Goal: Navigation & Orientation: Find specific page/section

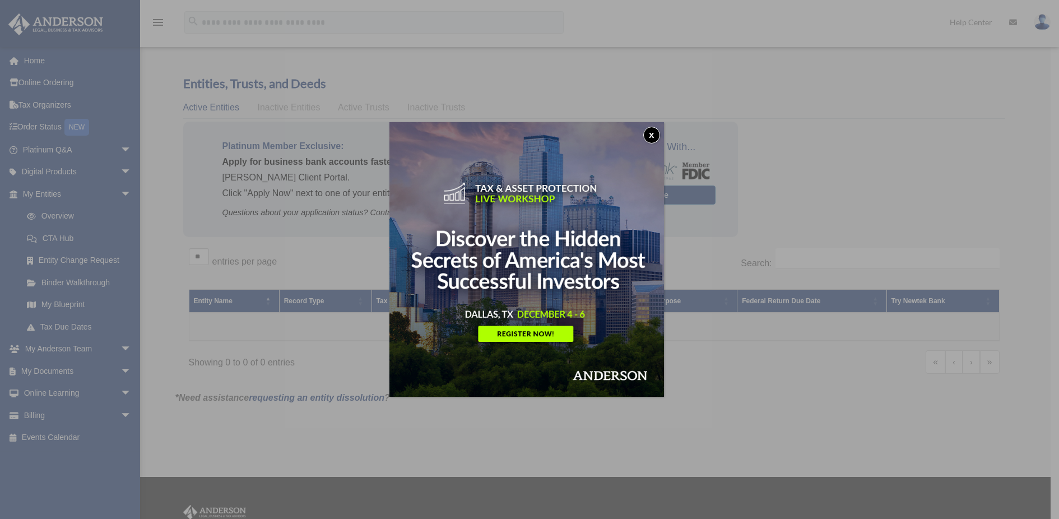
click at [653, 139] on button "x" at bounding box center [651, 135] width 17 height 17
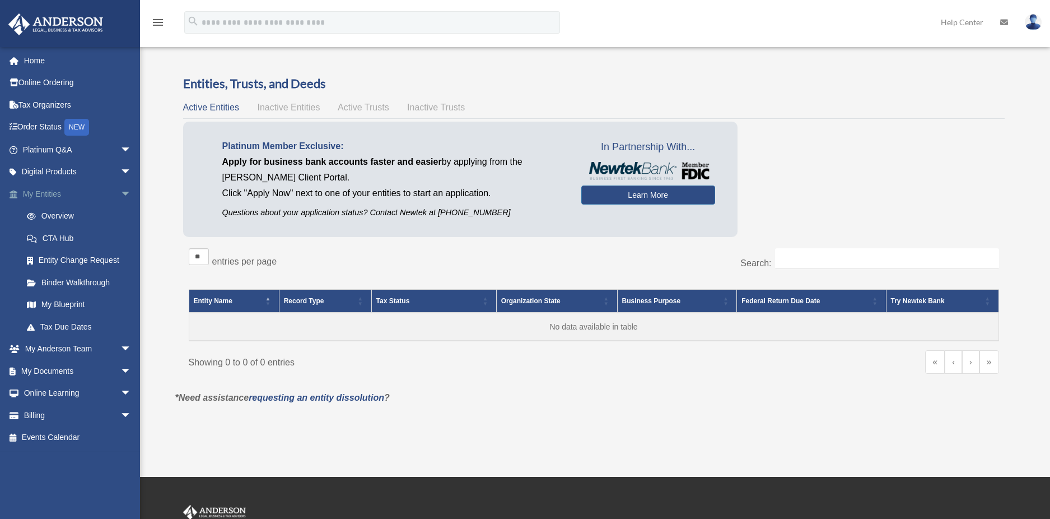
click at [47, 197] on link "My Entities arrow_drop_down" at bounding box center [78, 194] width 141 height 22
click at [52, 212] on link "Overview" at bounding box center [82, 216] width 133 height 22
click at [280, 109] on span "Inactive Entities" at bounding box center [288, 108] width 63 height 10
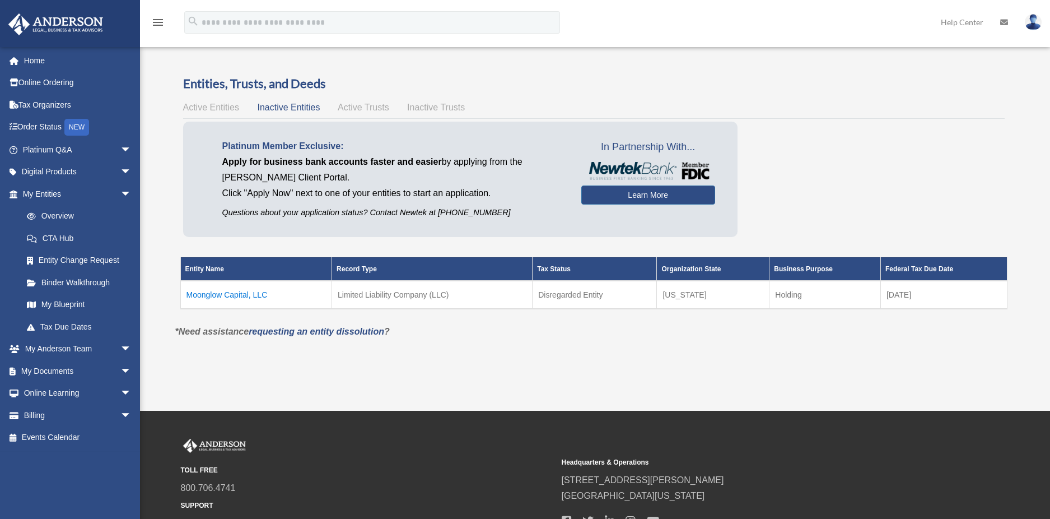
click at [244, 296] on td "Moonglow Capital, LLC" at bounding box center [256, 295] width 152 height 28
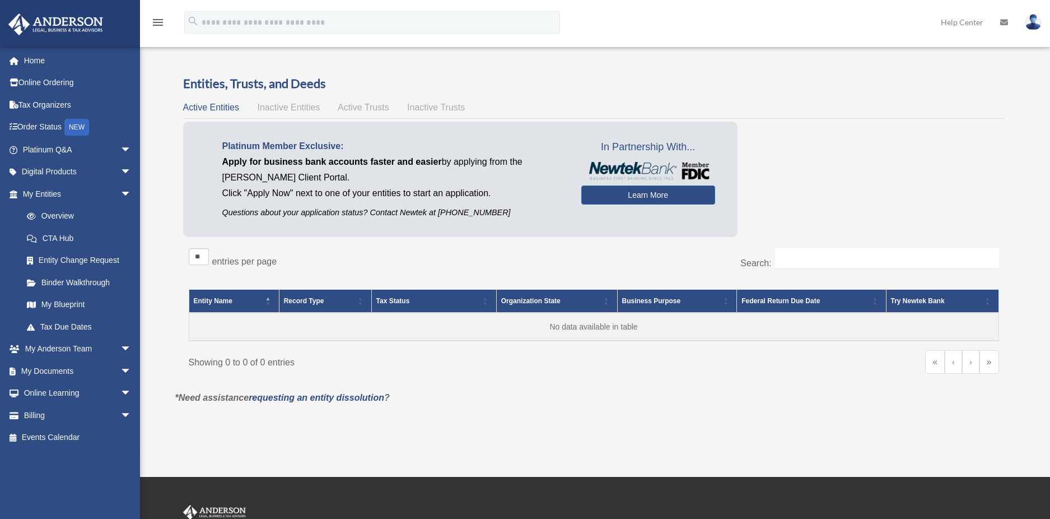
click at [275, 106] on span "Inactive Entities" at bounding box center [288, 108] width 63 height 10
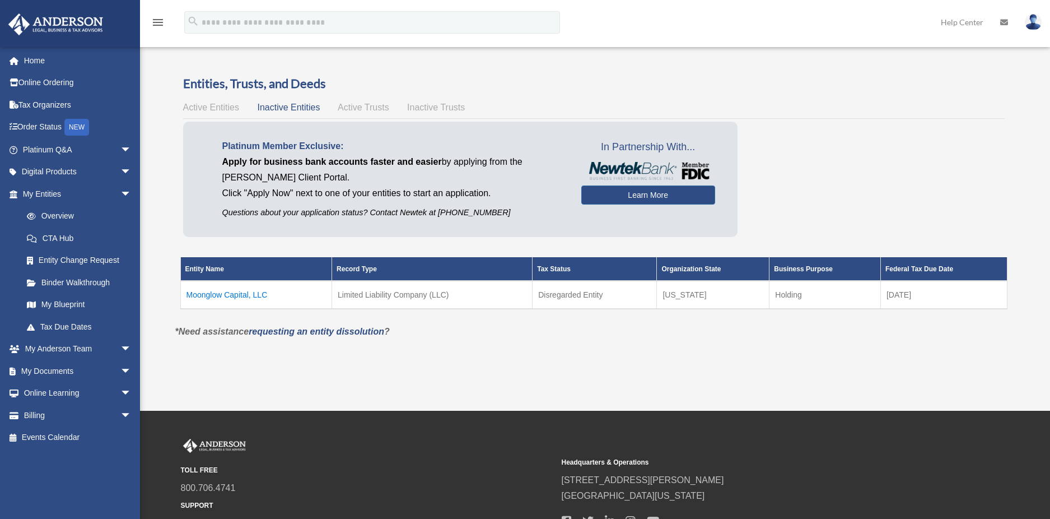
click at [234, 292] on td "Moonglow Capital, LLC" at bounding box center [256, 295] width 152 height 28
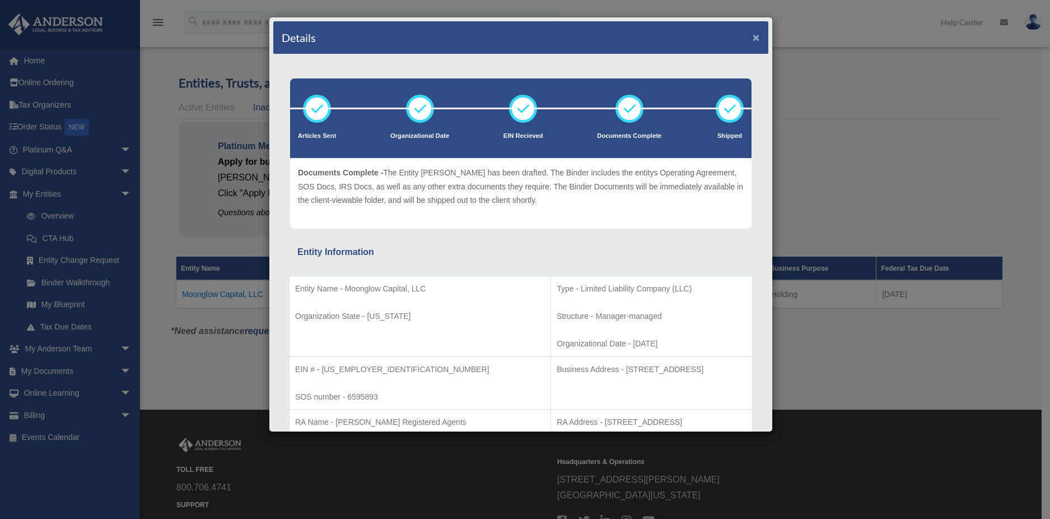
click at [753, 36] on button "×" at bounding box center [756, 37] width 7 height 12
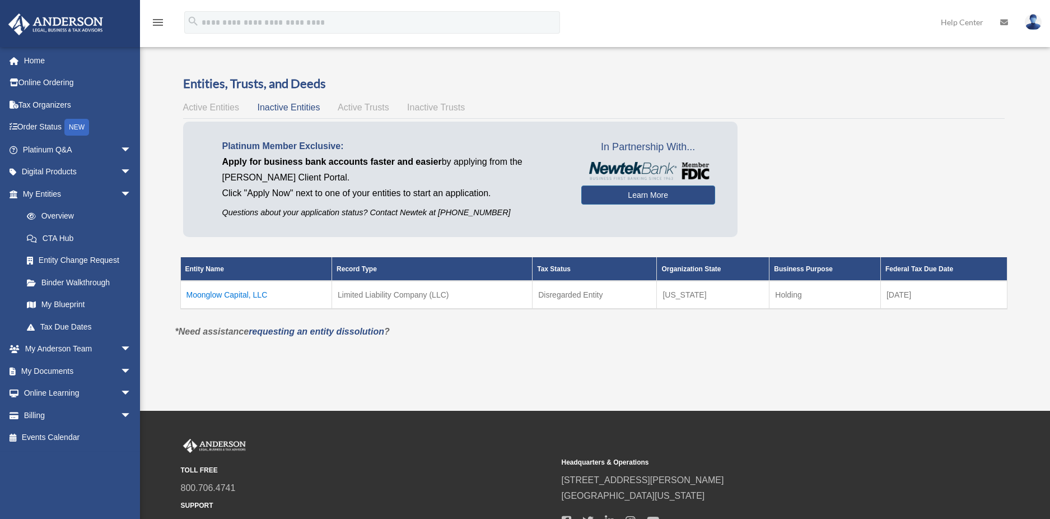
click at [372, 104] on span "Active Trusts" at bounding box center [364, 108] width 52 height 10
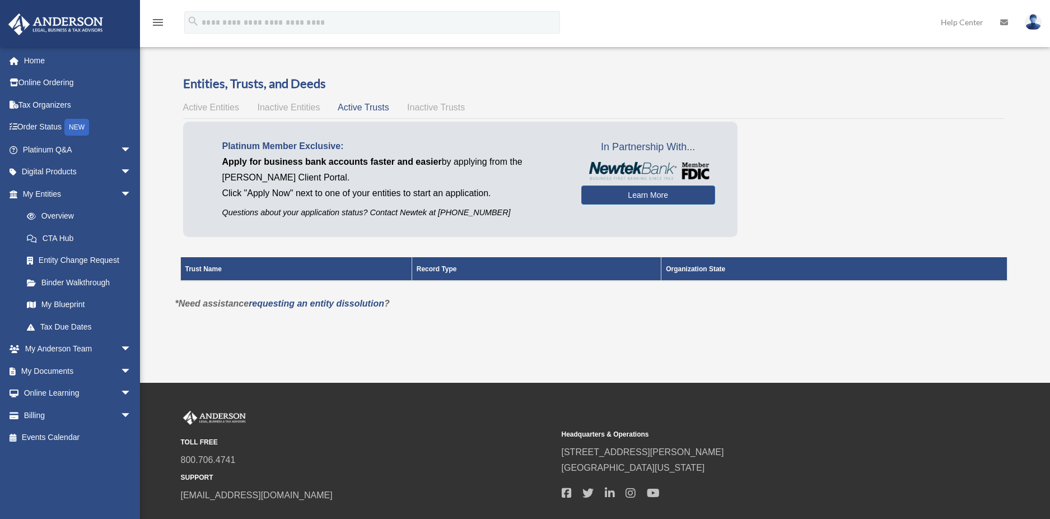
click at [423, 110] on span "Inactive Trusts" at bounding box center [436, 108] width 58 height 10
click at [294, 106] on span "Inactive Entities" at bounding box center [288, 108] width 63 height 10
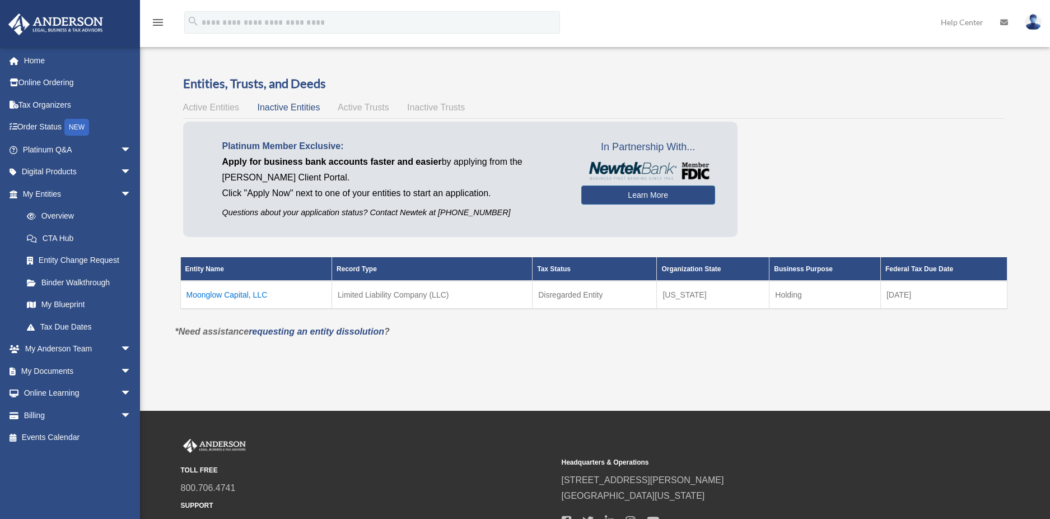
click at [218, 109] on span "Active Entities" at bounding box center [211, 108] width 56 height 10
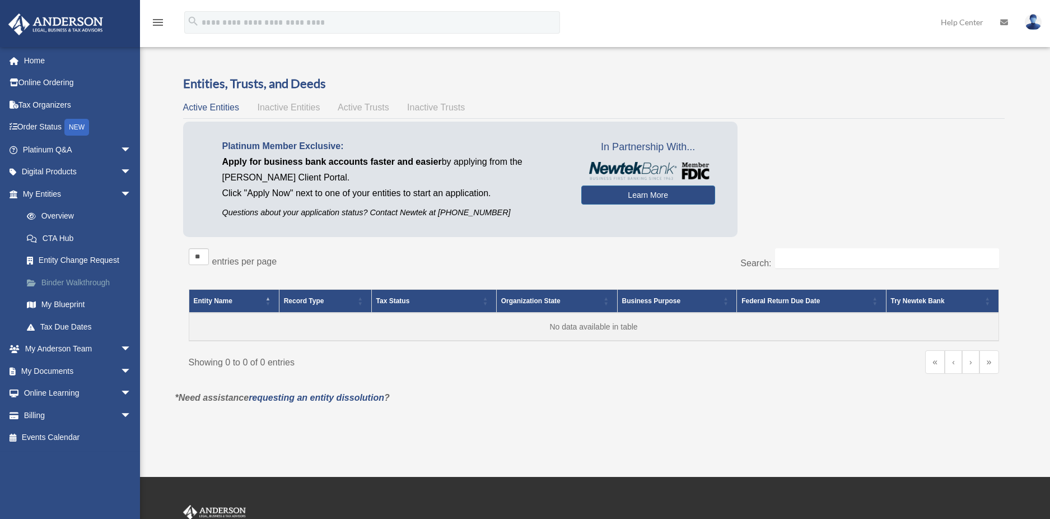
click at [67, 285] on link "Binder Walkthrough" at bounding box center [82, 282] width 133 height 22
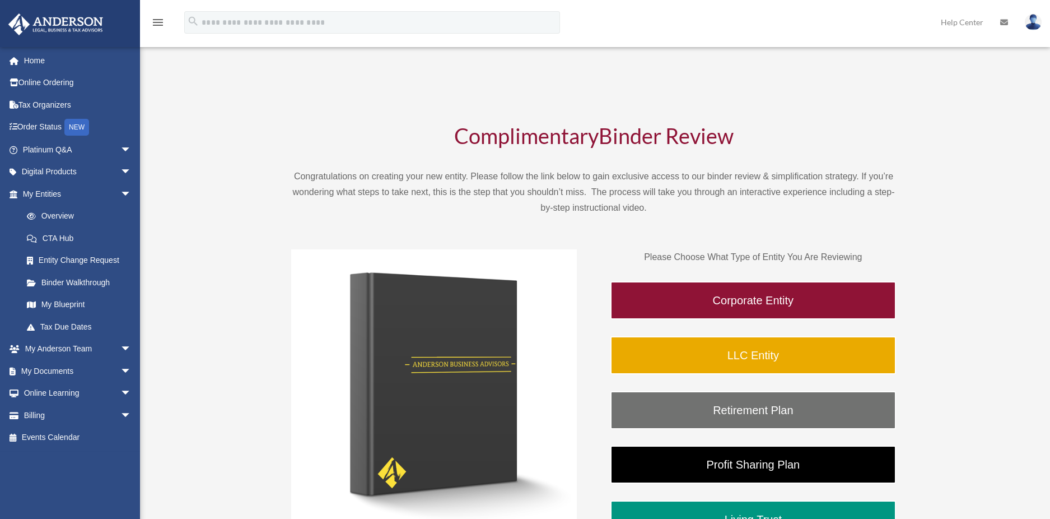
scroll to position [187, 0]
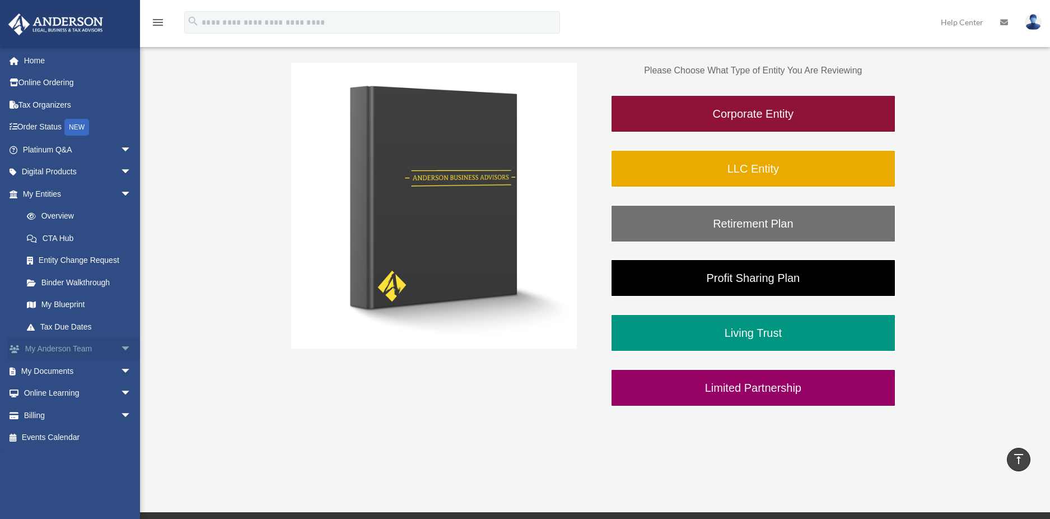
click at [63, 343] on link "My Anderson Team arrow_drop_down" at bounding box center [78, 349] width 141 height 22
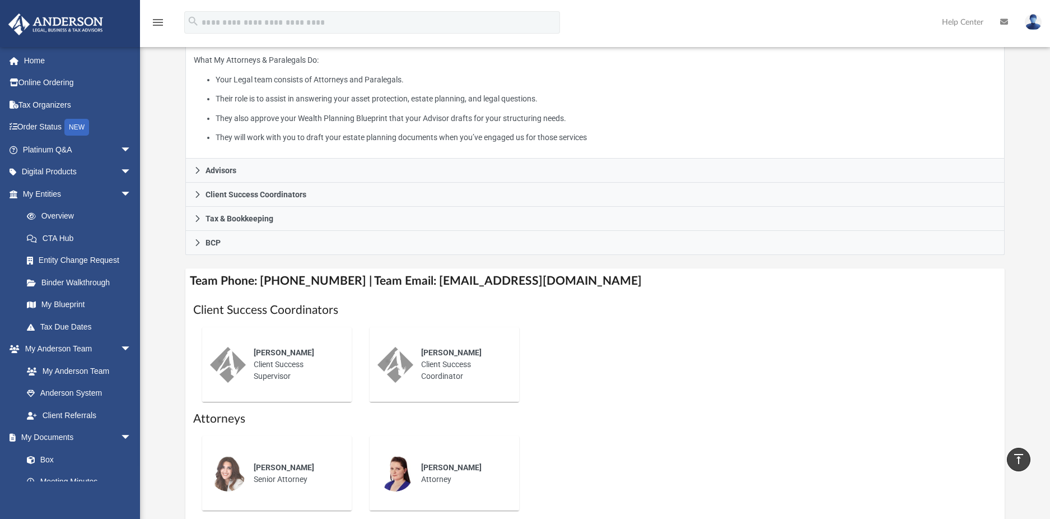
scroll to position [182, 0]
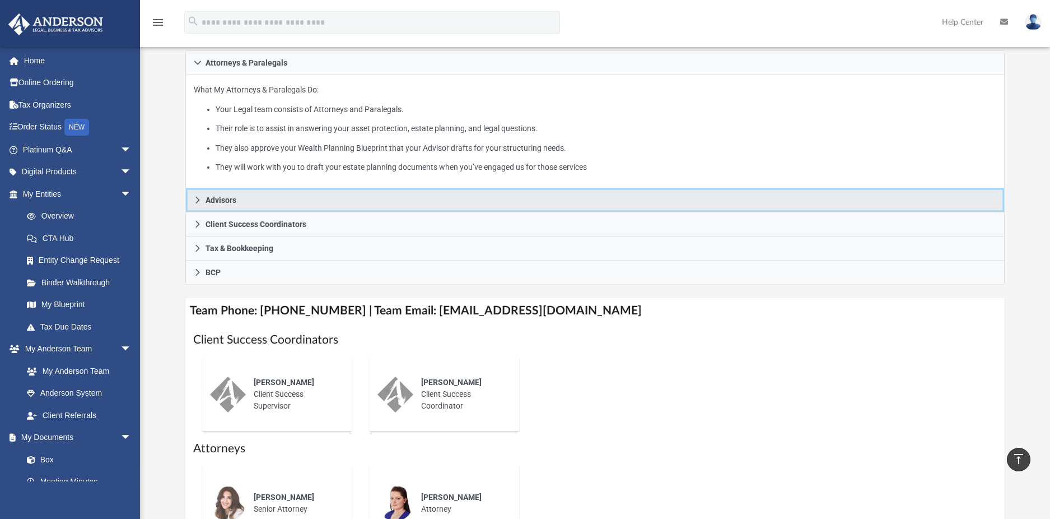
click at [229, 196] on span "Advisors" at bounding box center [221, 200] width 31 height 8
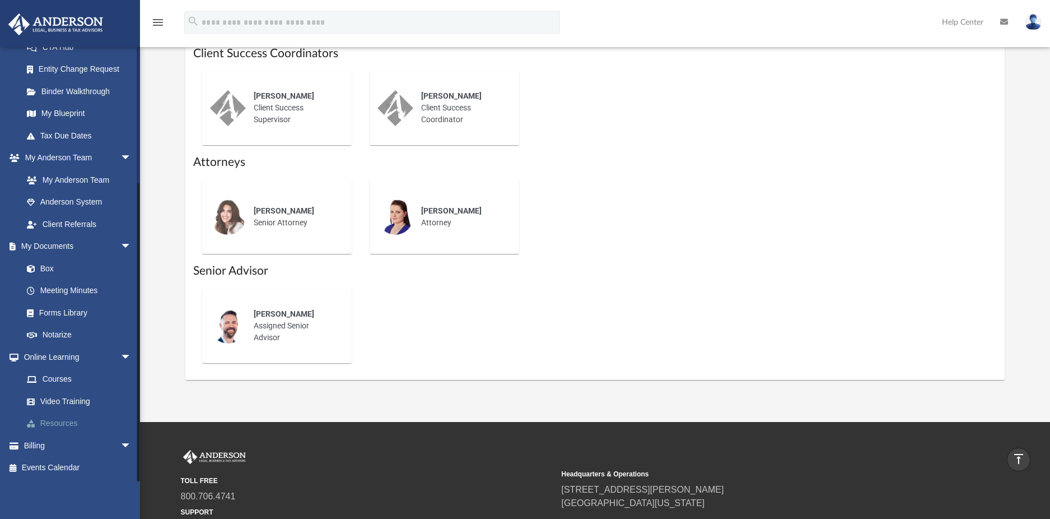
scroll to position [555, 0]
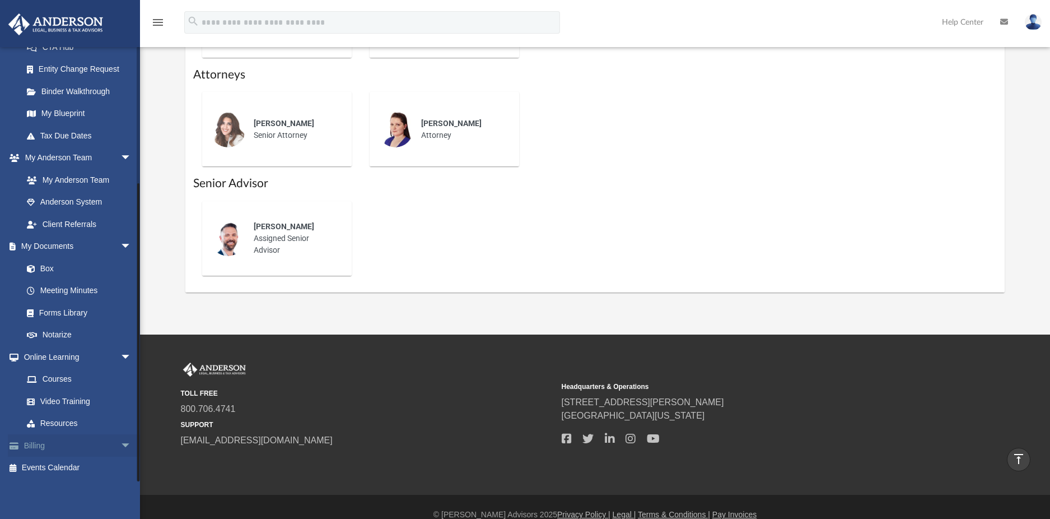
click at [43, 450] on link "Billing arrow_drop_down" at bounding box center [78, 445] width 141 height 22
click at [120, 440] on span "arrow_drop_down" at bounding box center [131, 445] width 22 height 23
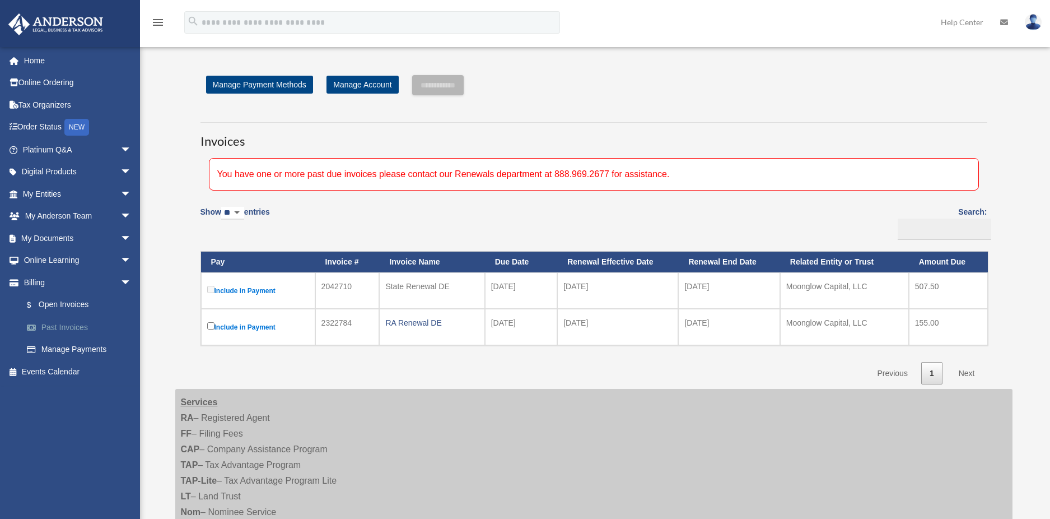
click at [73, 331] on link "Past Invoices" at bounding box center [82, 327] width 133 height 22
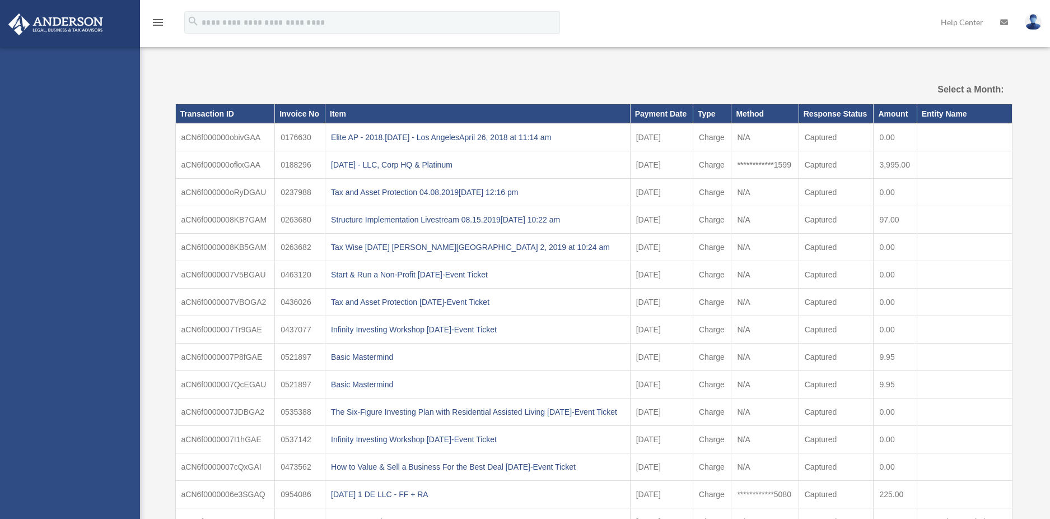
select select
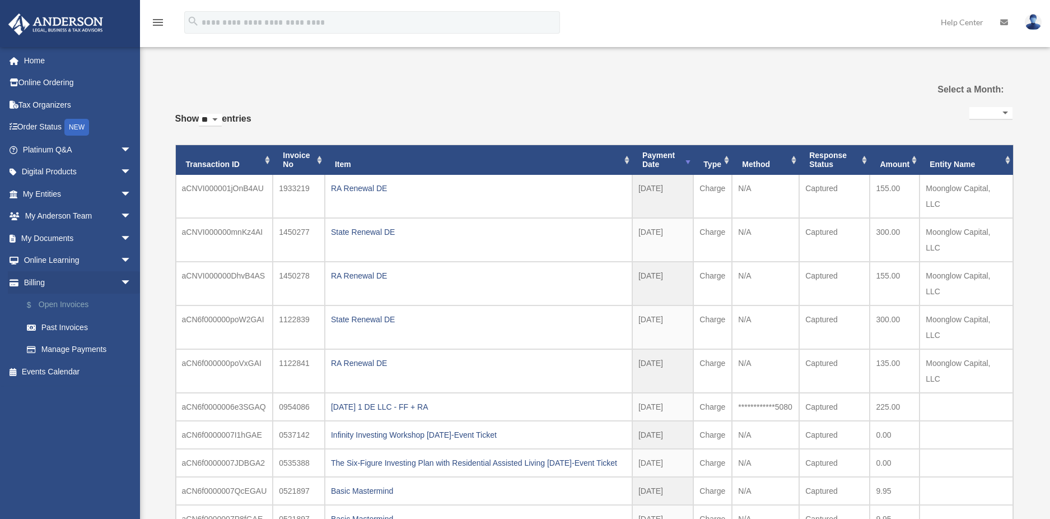
click at [71, 301] on link "$ Open Invoices" at bounding box center [82, 305] width 133 height 23
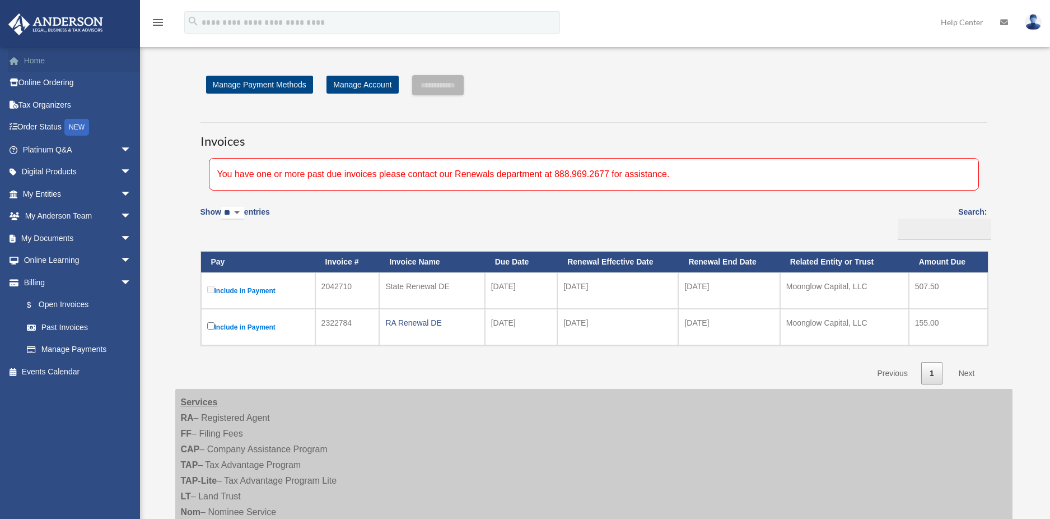
click at [34, 65] on link "Home" at bounding box center [78, 60] width 141 height 22
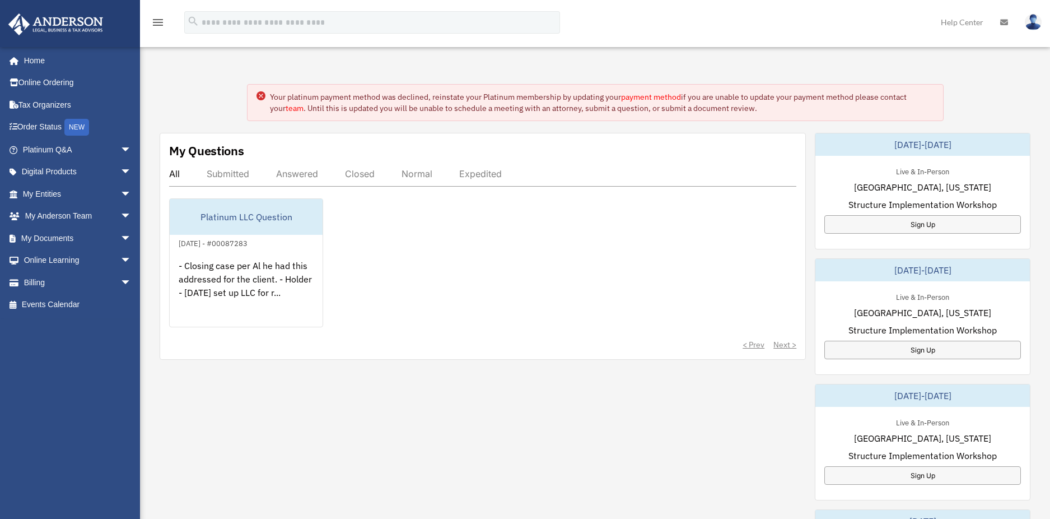
click at [227, 173] on div "Submitted" at bounding box center [228, 173] width 43 height 11
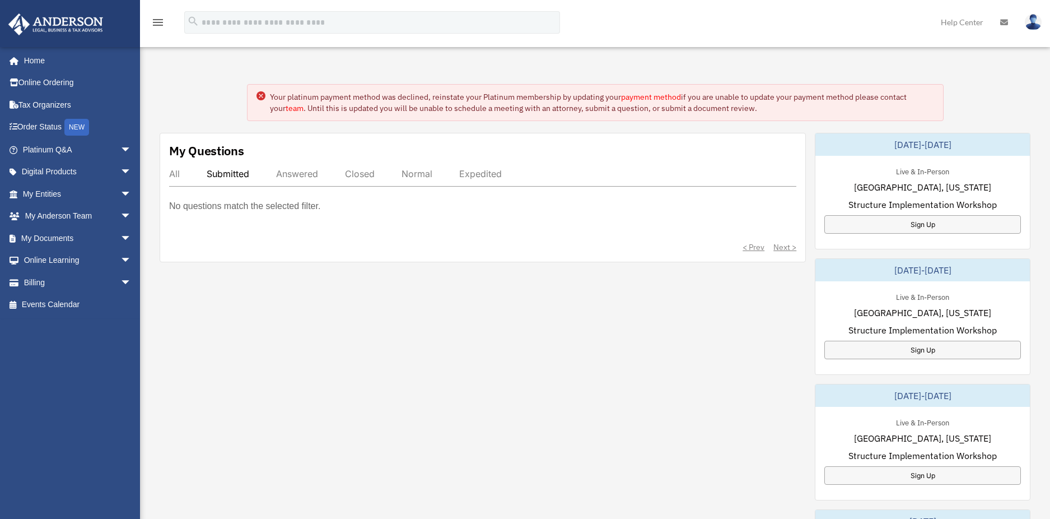
click at [292, 173] on div "Answered" at bounding box center [297, 173] width 42 height 11
click at [173, 173] on div "All" at bounding box center [174, 173] width 11 height 11
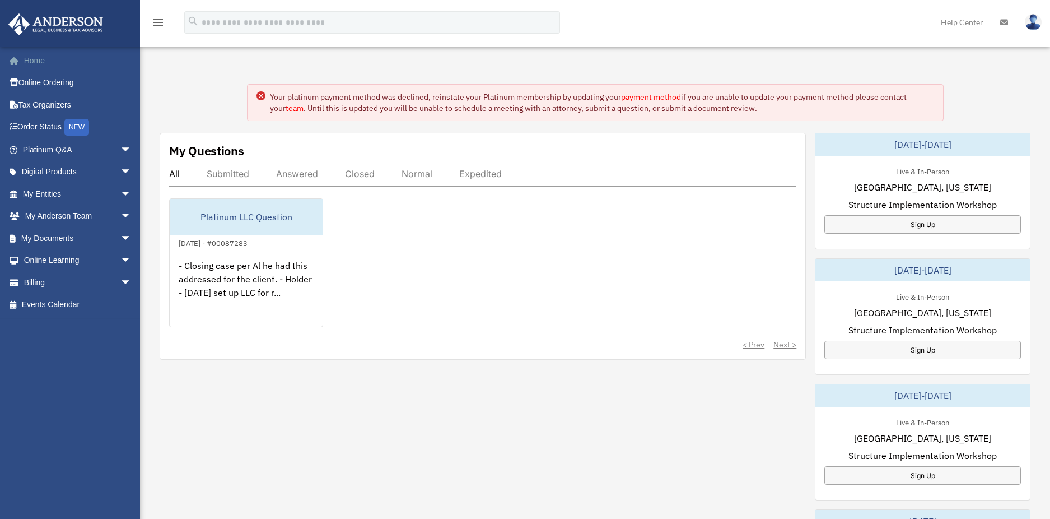
click at [43, 63] on link "Home" at bounding box center [78, 60] width 141 height 22
